Goal: Task Accomplishment & Management: Manage account settings

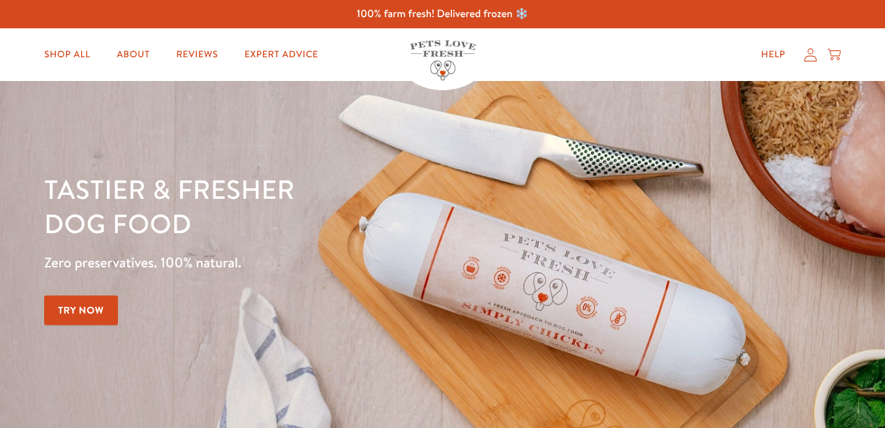
click at [810, 54] on icon at bounding box center [810, 54] width 13 height 13
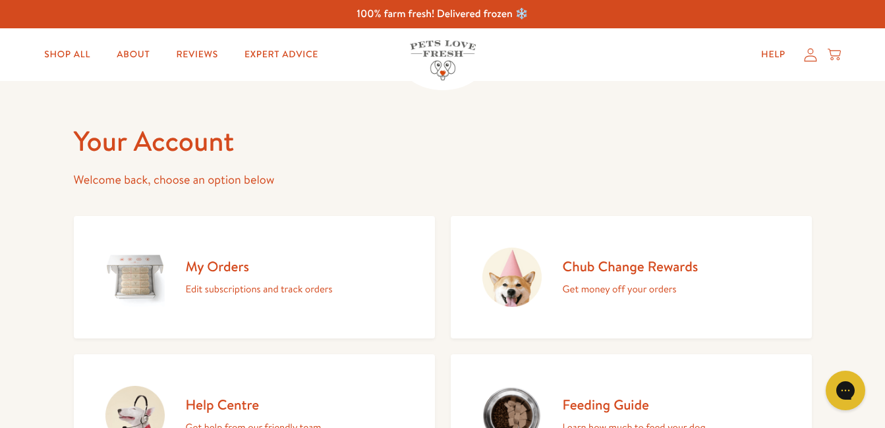
click at [210, 267] on h2 "My Orders" at bounding box center [259, 267] width 147 height 18
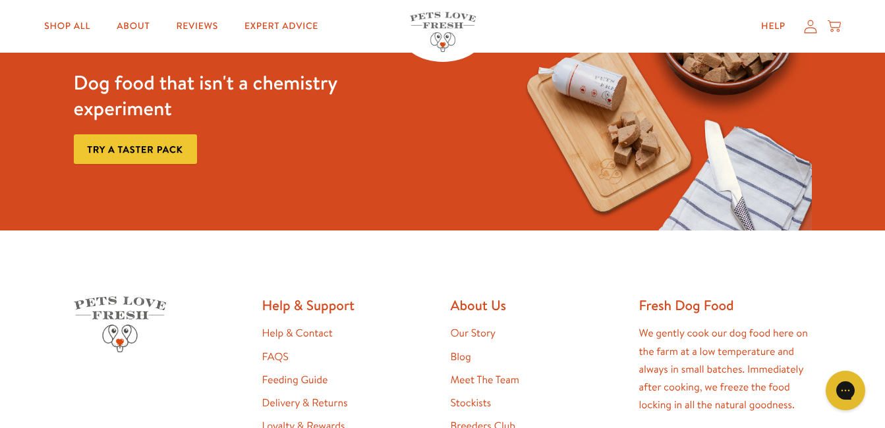
scroll to position [202, 0]
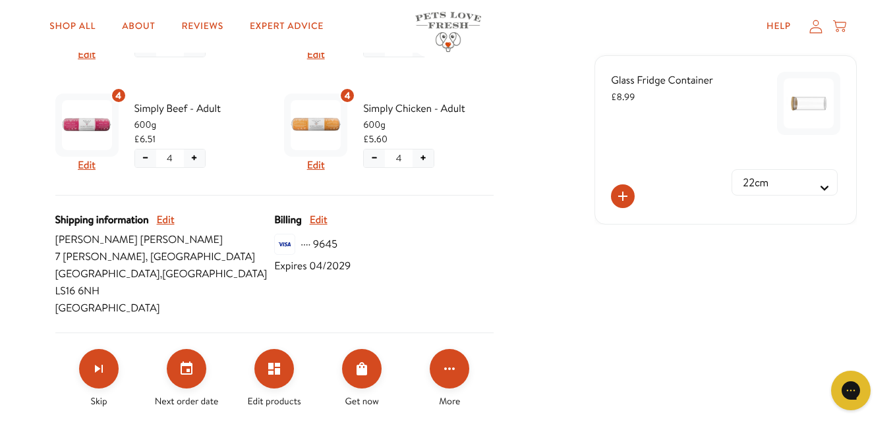
scroll to position [501, 0]
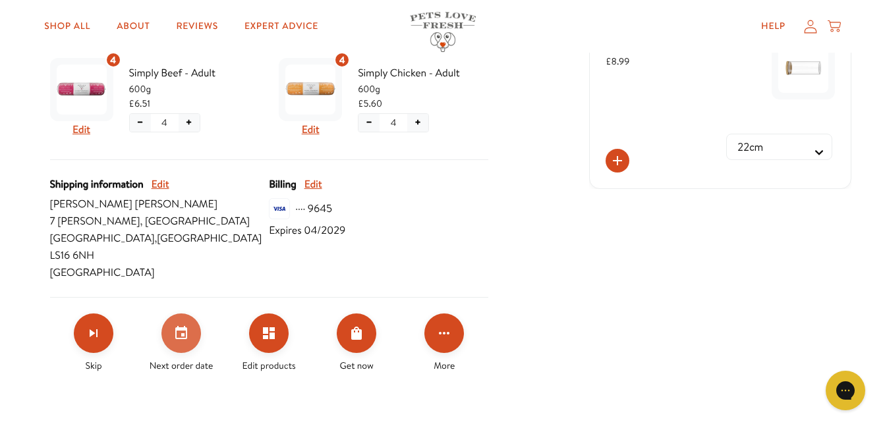
click at [181, 325] on icon "Set your next order date" at bounding box center [181, 333] width 16 height 16
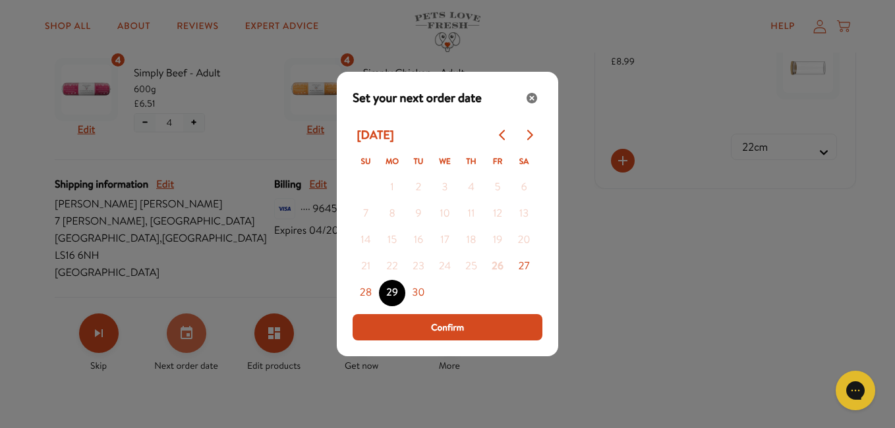
click at [181, 316] on div "Modal" at bounding box center [447, 214] width 895 height 428
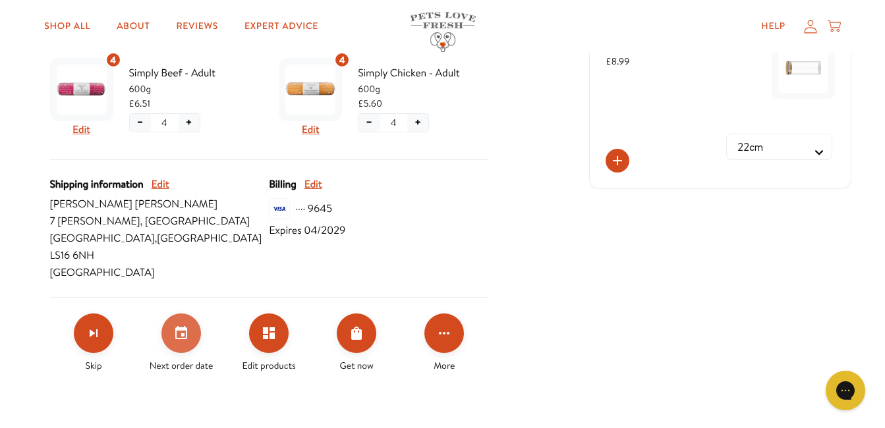
click at [181, 325] on icon "Set your next order date" at bounding box center [181, 333] width 16 height 16
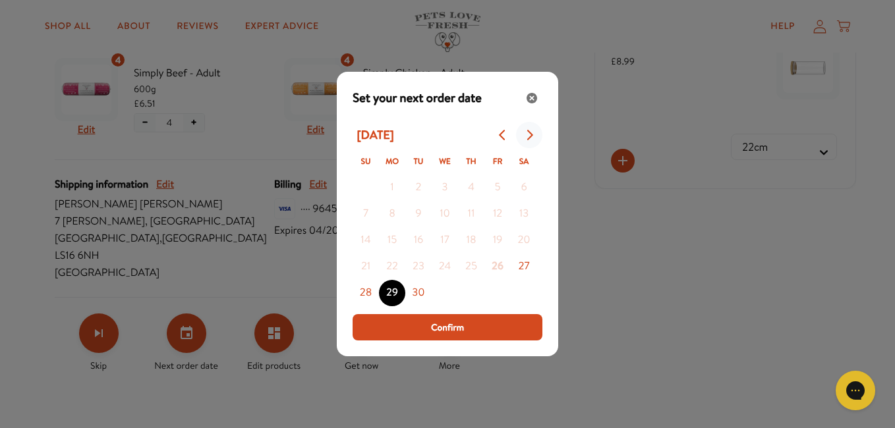
click at [532, 136] on icon "Go to next month" at bounding box center [530, 135] width 6 height 11
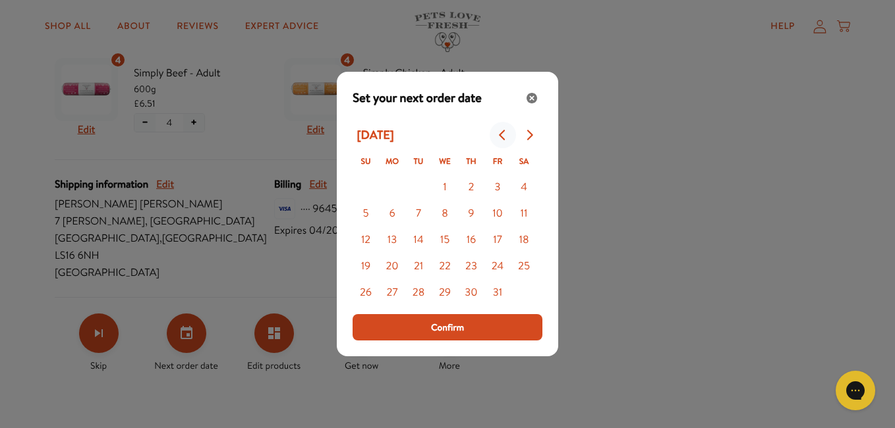
click at [498, 133] on icon "Go to previous month" at bounding box center [502, 135] width 11 height 11
click at [528, 133] on icon "Go to next month" at bounding box center [529, 135] width 11 height 11
click at [391, 206] on button "6" at bounding box center [392, 214] width 26 height 26
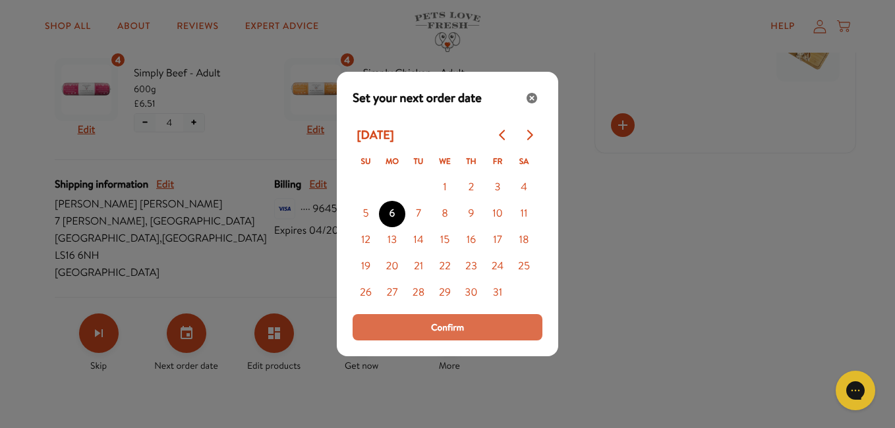
click at [422, 325] on button "Confirm" at bounding box center [447, 327] width 190 height 26
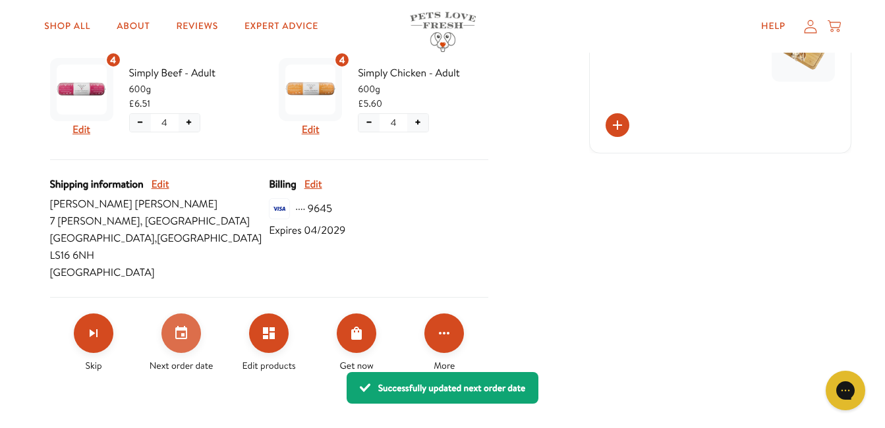
click at [194, 319] on button "Set your next order date" at bounding box center [181, 334] width 40 height 40
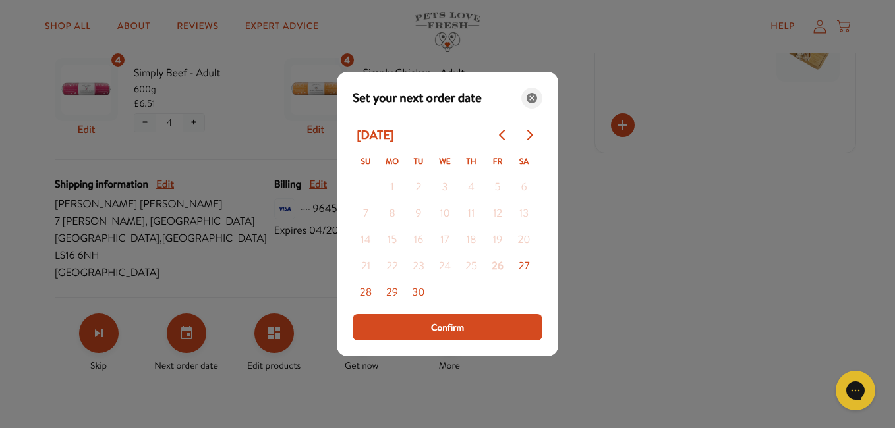
click at [534, 98] on icon "Close" at bounding box center [531, 98] width 11 height 11
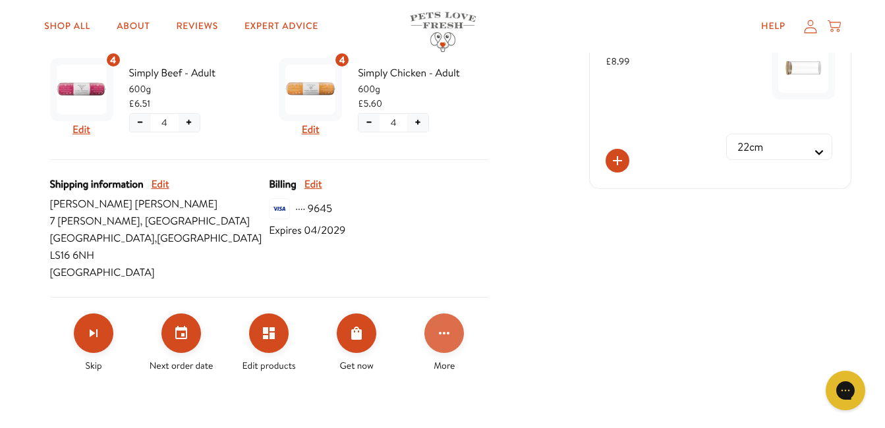
click at [434, 314] on button "Click for more options" at bounding box center [444, 334] width 40 height 40
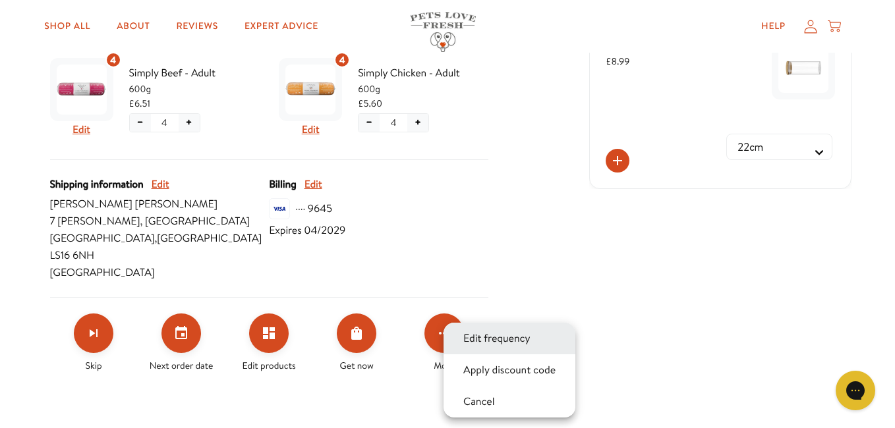
click at [468, 340] on button "Edit frequency" at bounding box center [496, 339] width 75 height 16
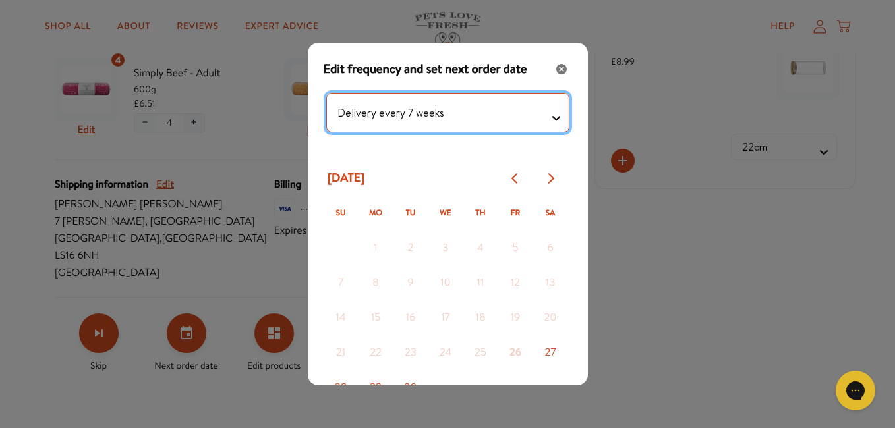
click at [546, 114] on testing "Delivery every 1 week Delivery every 2 weeks Delivery every 3 weeks Delivery ev…" at bounding box center [447, 113] width 243 height 40
select testing "Delivery every 8 weeks"
click at [326, 93] on testing "Delivery every 1 week Delivery every 2 weeks Delivery every 3 weeks Delivery ev…" at bounding box center [447, 113] width 243 height 40
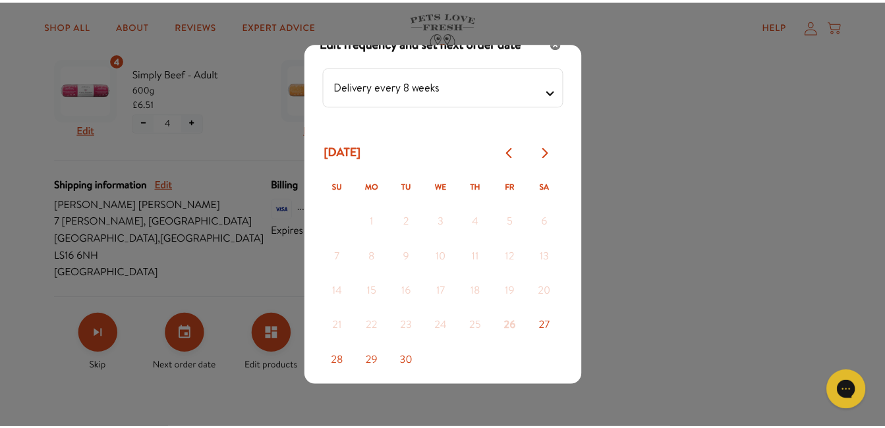
scroll to position [57, 0]
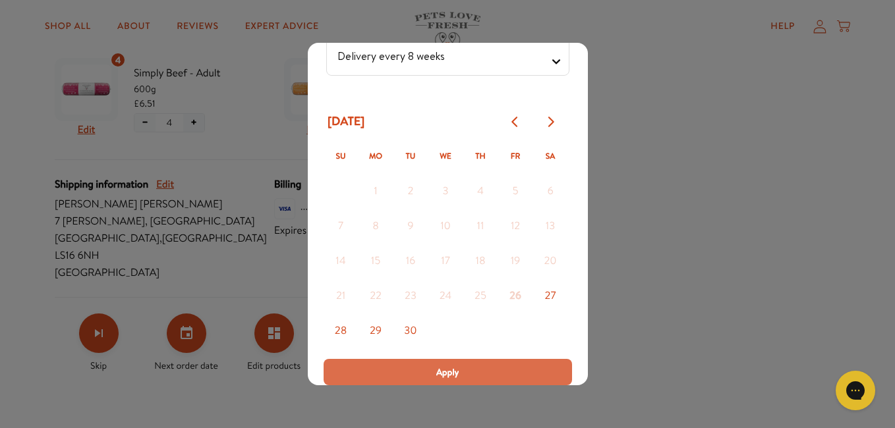
click at [416, 362] on button "Apply" at bounding box center [448, 372] width 248 height 26
